Goal: Obtain resource: Obtain resource

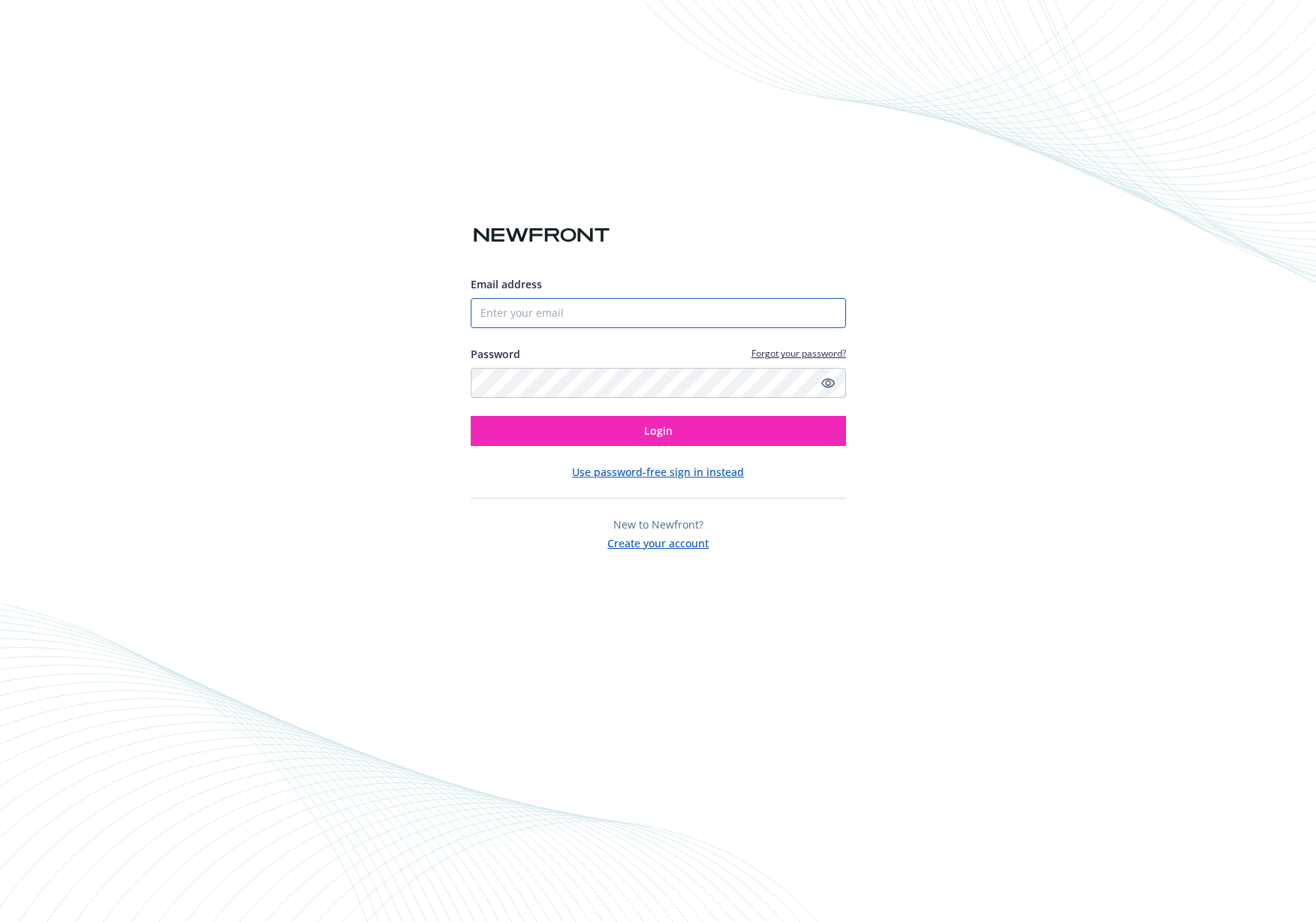
click at [584, 315] on input "Email address" at bounding box center [658, 314] width 375 height 30
click at [0, 921] on com-1password-button at bounding box center [0, 922] width 0 height 0
type input "[EMAIL_ADDRESS][DOMAIN_NAME]"
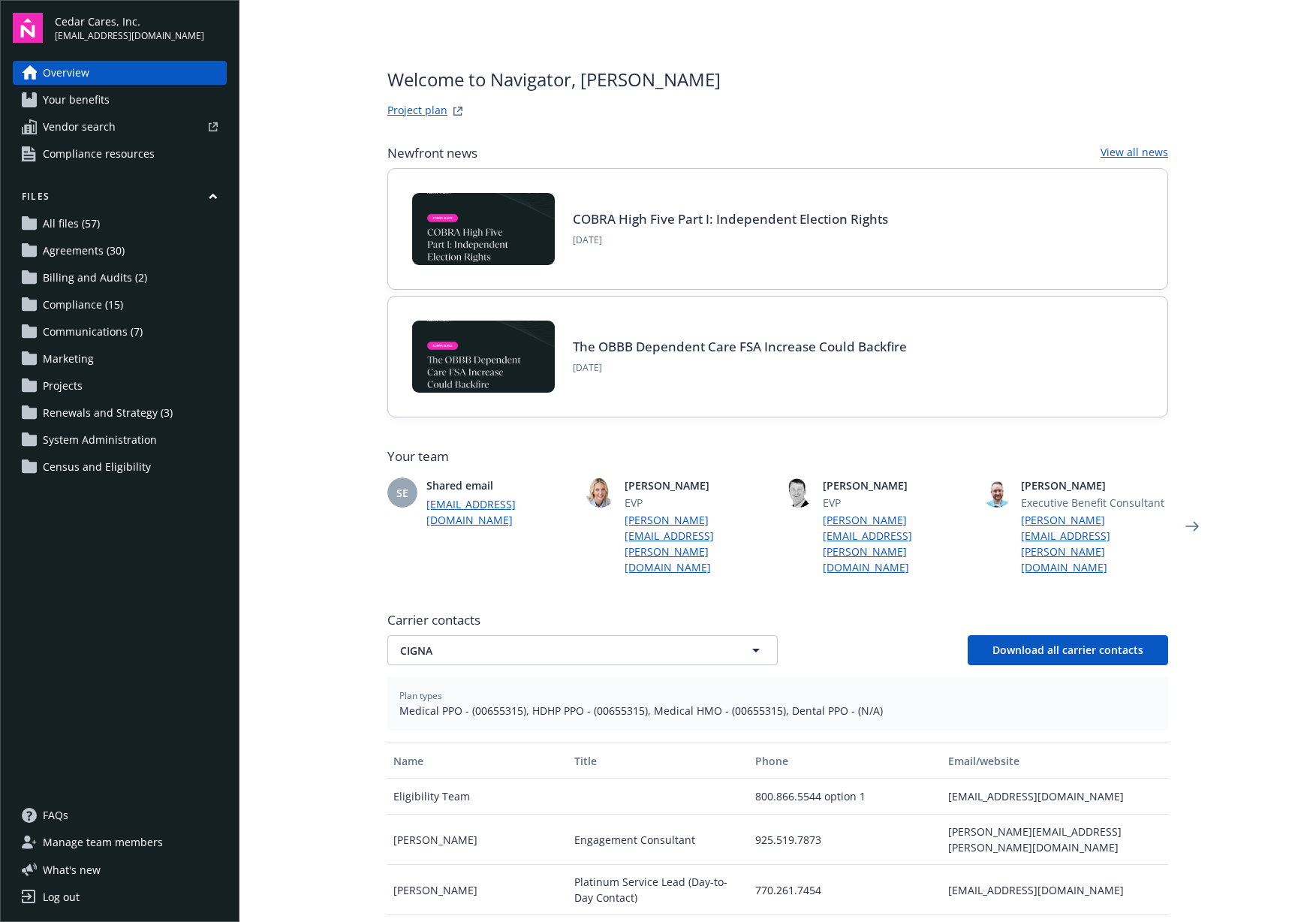
click at [410, 107] on link "Project plan" at bounding box center [417, 111] width 60 height 18
